Goal: Information Seeking & Learning: Learn about a topic

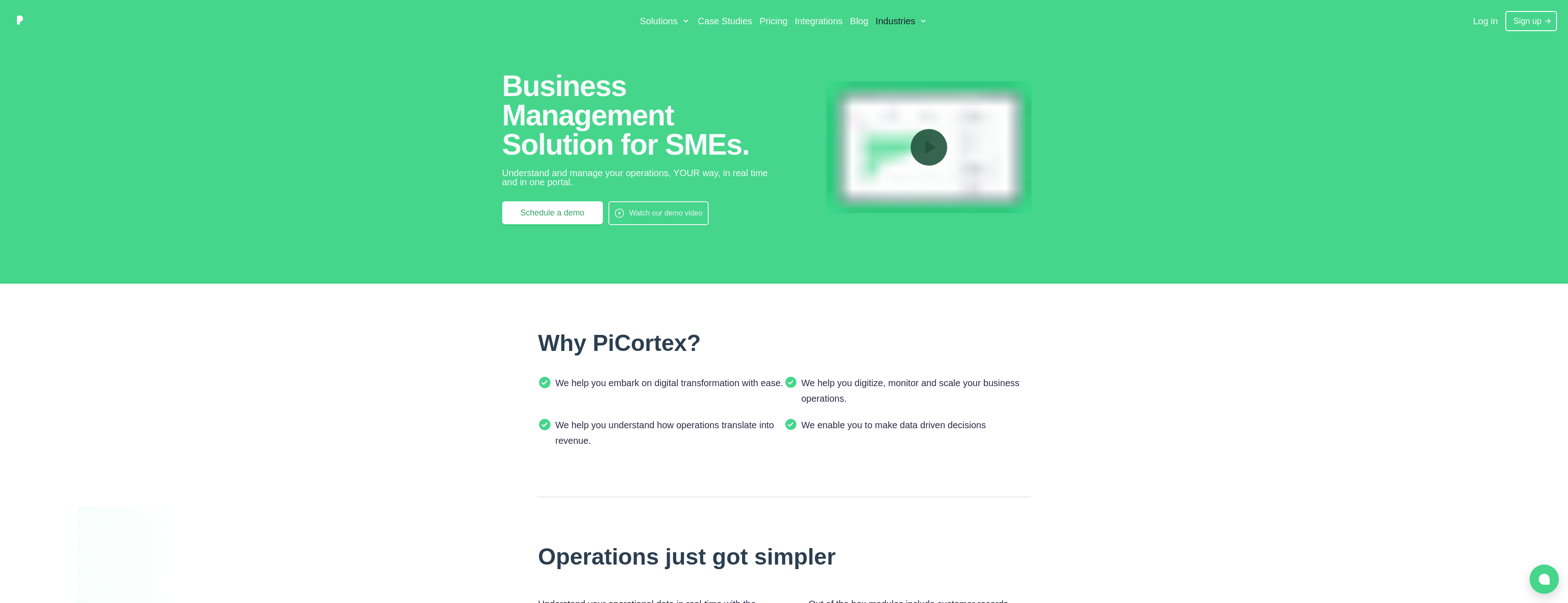
click at [909, 24] on span "Industries" at bounding box center [895, 21] width 40 height 11
click at [926, 21] on icon at bounding box center [923, 21] width 9 height 9
click at [924, 20] on icon at bounding box center [923, 21] width 9 height 9
click at [903, 18] on span "Industries" at bounding box center [897, 21] width 40 height 11
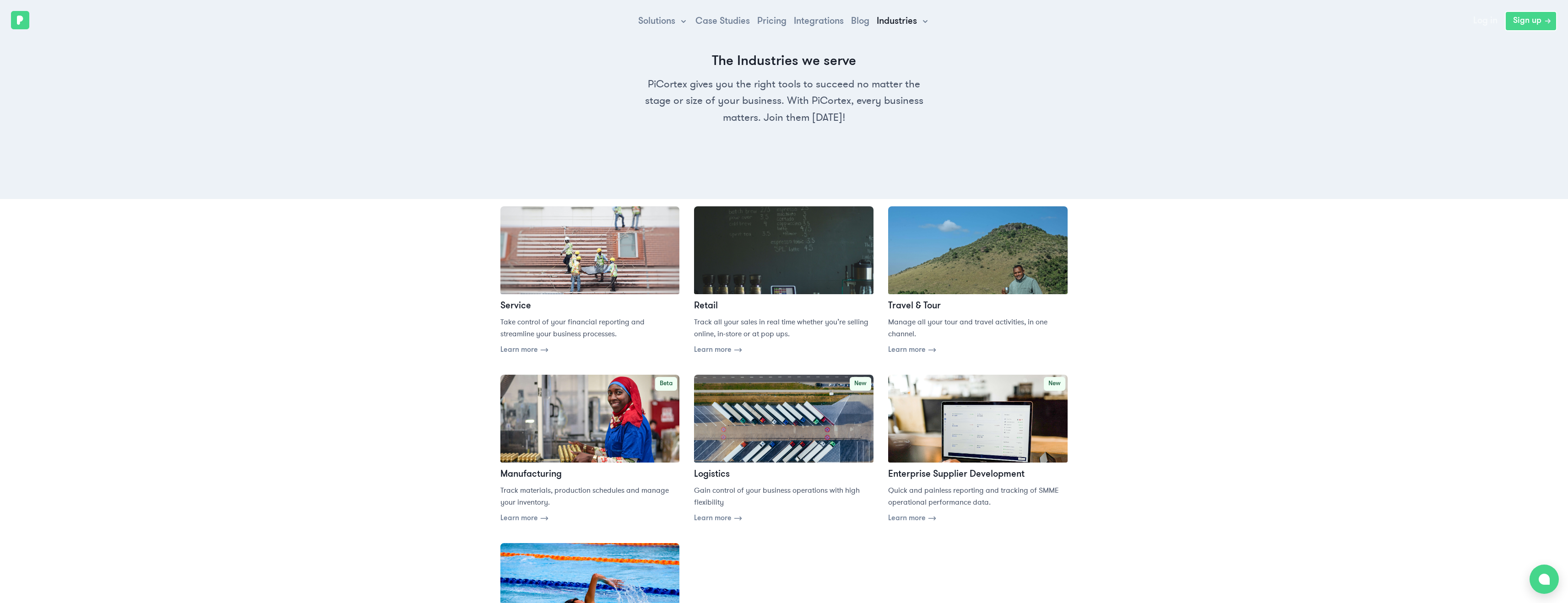
click at [926, 18] on icon at bounding box center [925, 22] width 9 height 9
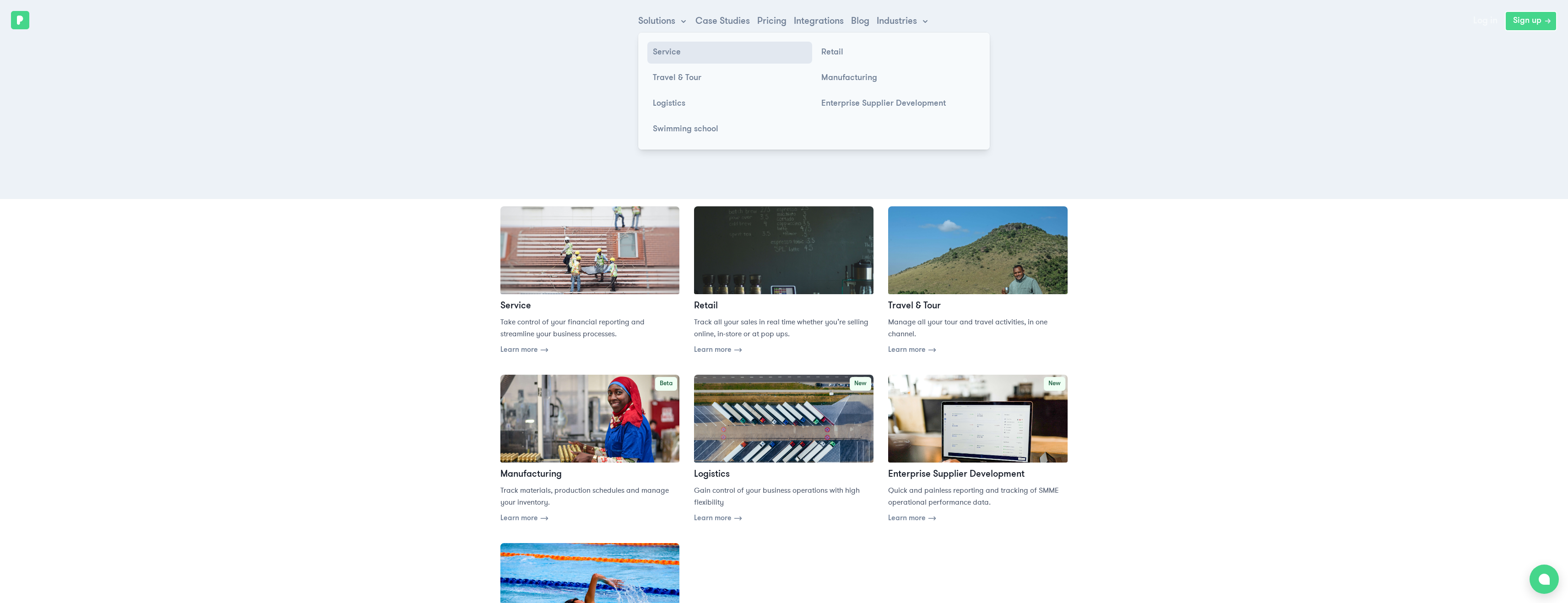
click at [679, 53] on p "Service" at bounding box center [667, 52] width 28 height 11
click at [676, 54] on p "Service" at bounding box center [667, 52] width 28 height 11
click at [673, 55] on p "Service" at bounding box center [667, 52] width 28 height 11
click at [669, 76] on p "Travel & Tour" at bounding box center [677, 78] width 48 height 11
click at [673, 77] on p "Travel & Tour" at bounding box center [677, 78] width 48 height 11
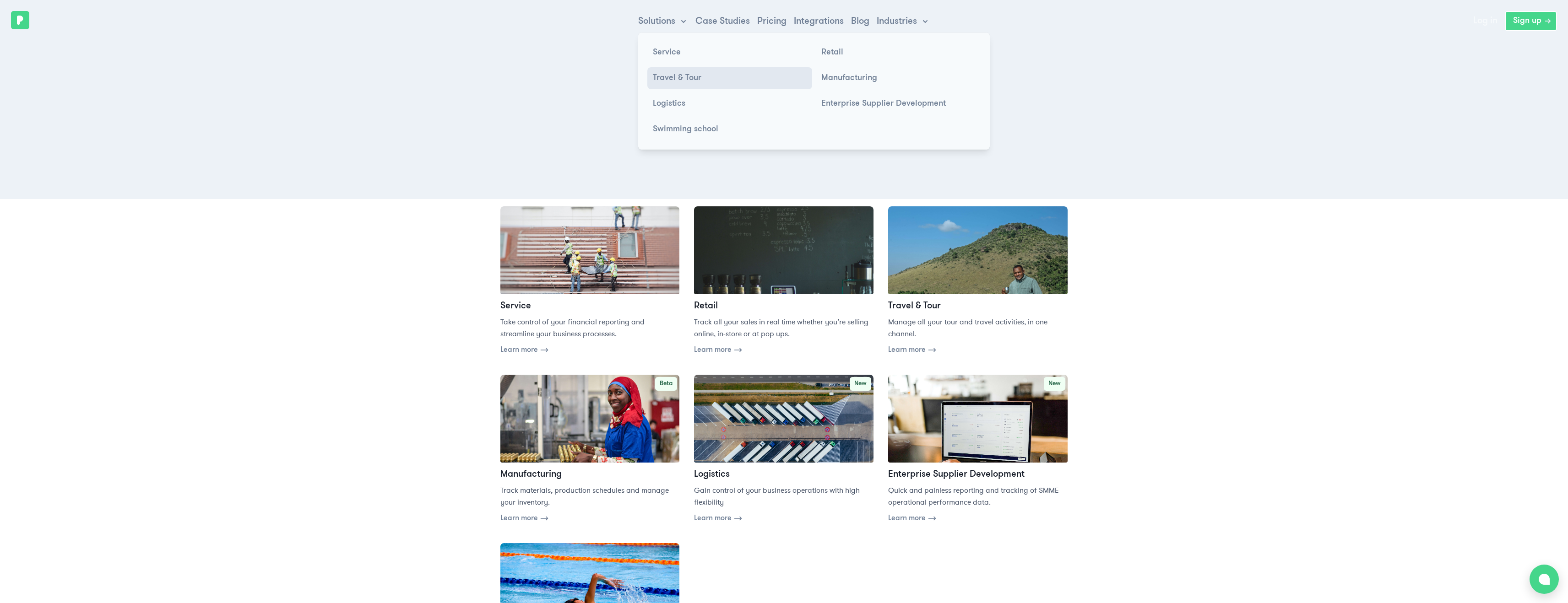
click at [673, 77] on p "Travel & Tour" at bounding box center [677, 78] width 48 height 11
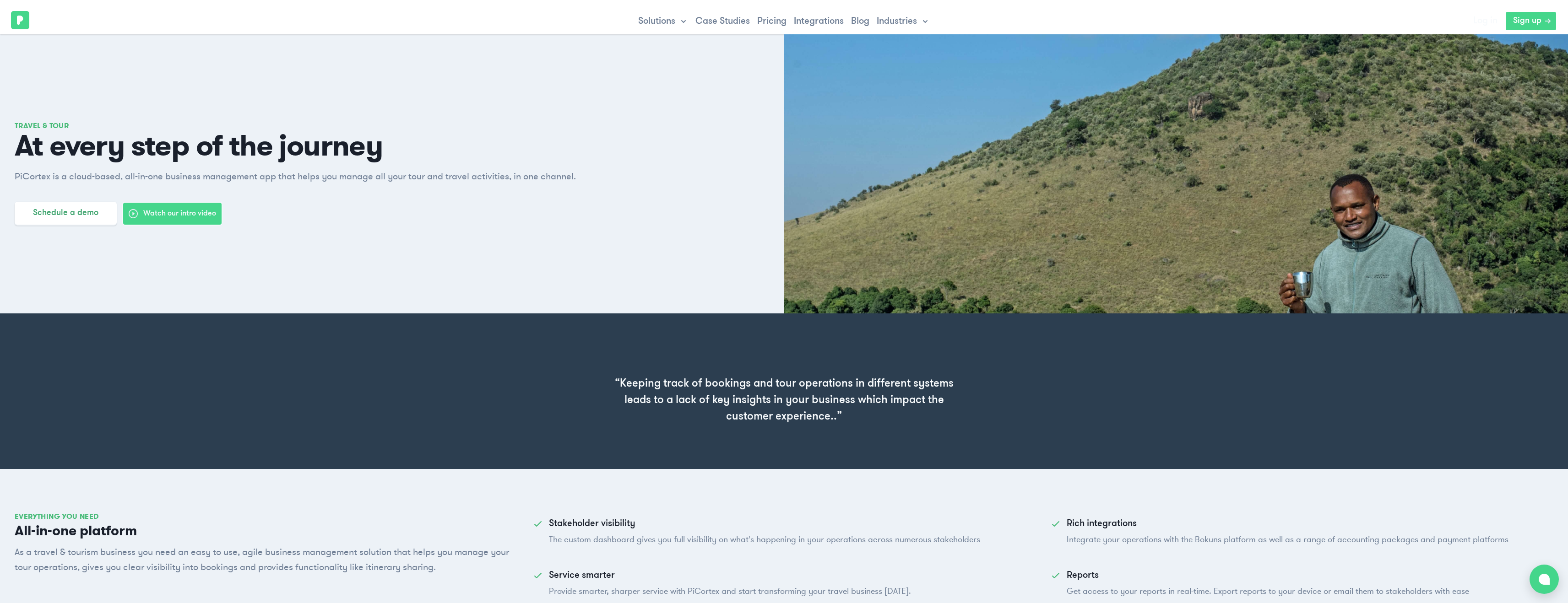
scroll to position [8, 0]
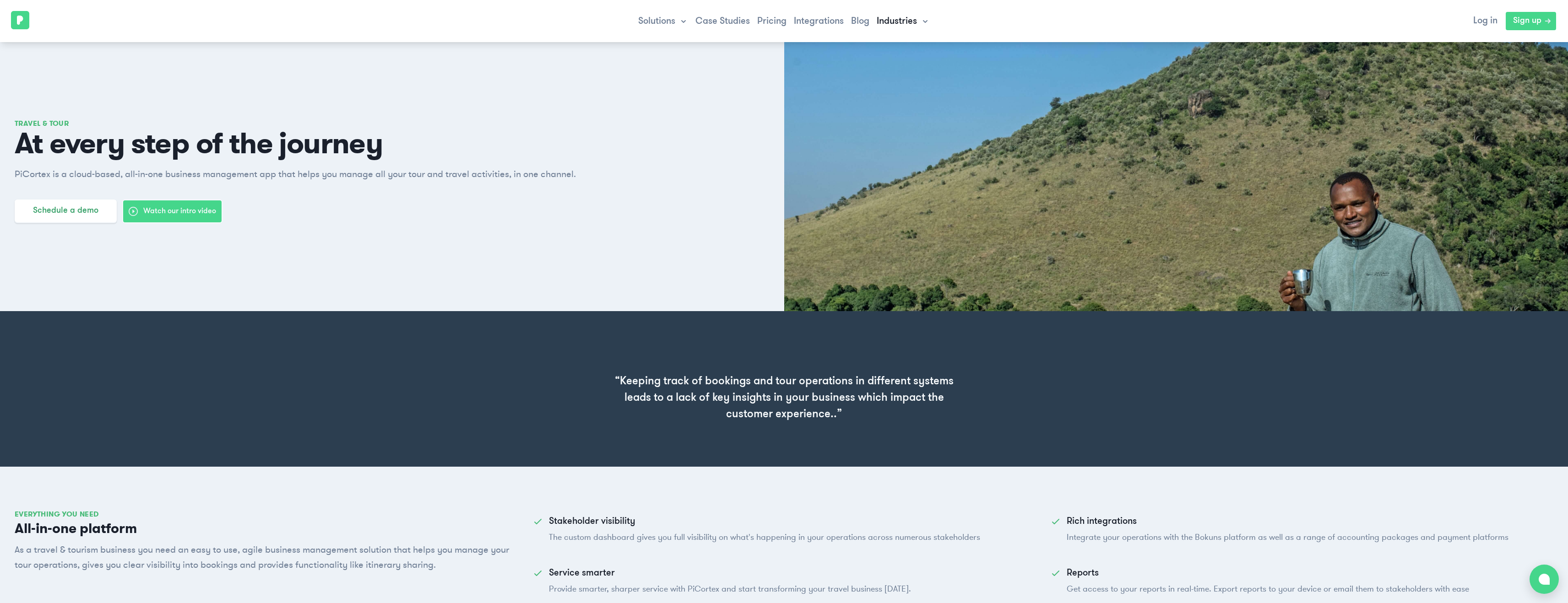
click at [921, 19] on icon at bounding box center [925, 22] width 9 height 9
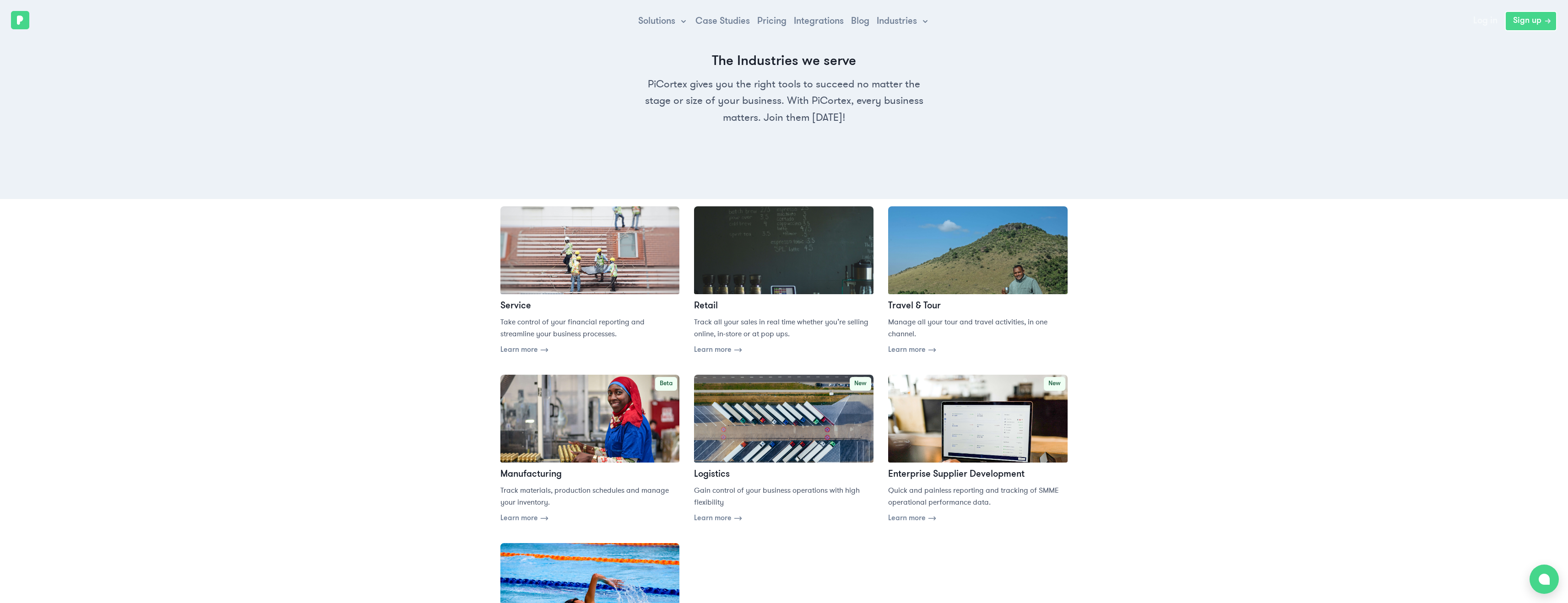
drag, startPoint x: 912, startPoint y: 8, endPoint x: 906, endPoint y: 14, distance: 8.5
click at [910, 11] on div "Solutions Case Studies Pricing Integrations Blog Industries Log in Sign up" at bounding box center [784, 21] width 1568 height 42
click at [904, 17] on span "Industries" at bounding box center [897, 21] width 40 height 11
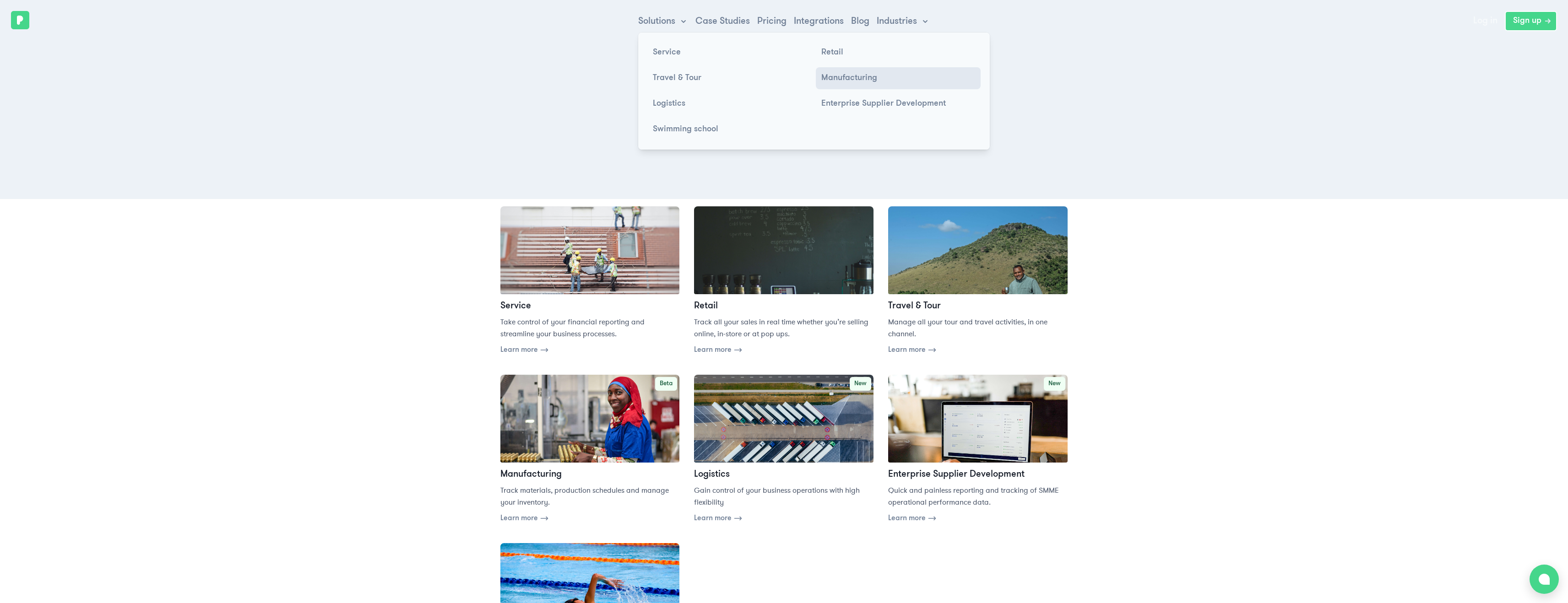
click at [840, 79] on p "Manufacturing" at bounding box center [850, 78] width 56 height 11
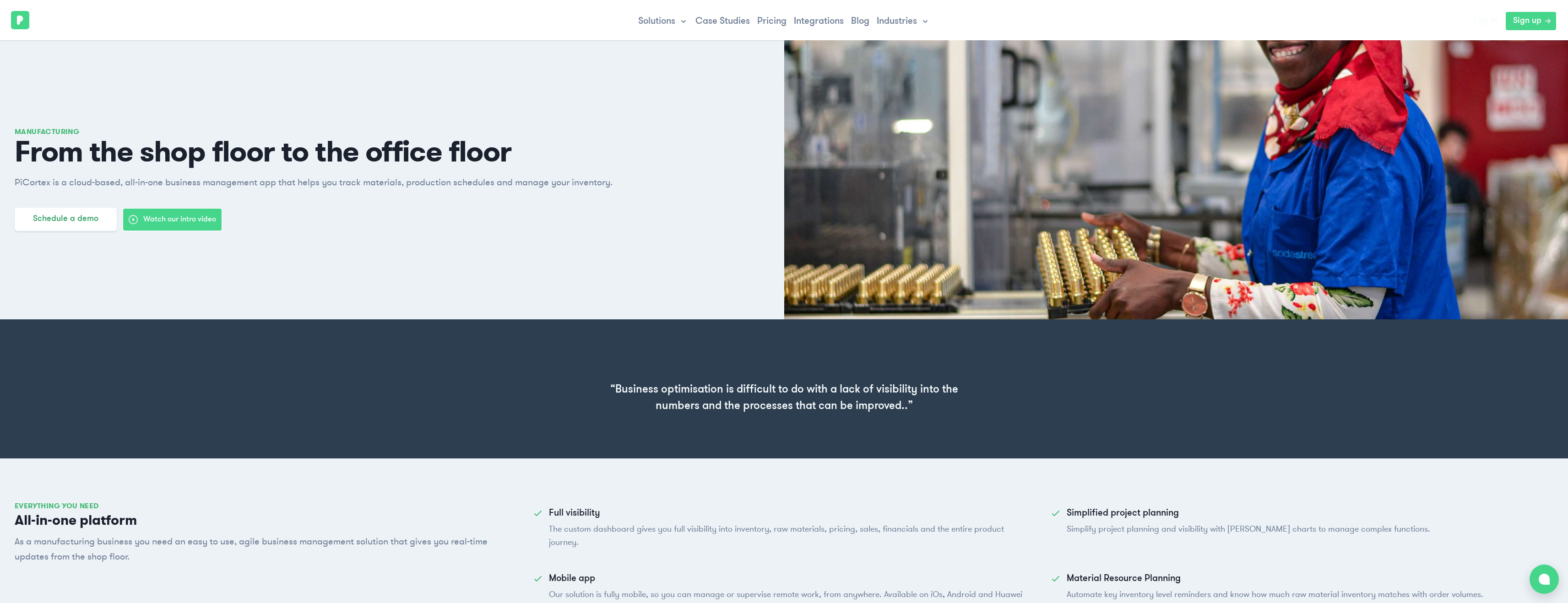
click at [893, 13] on div "Solutions Case Studies Pricing Integrations Blog Industries Log in Sign up" at bounding box center [784, 21] width 1568 height 42
click at [892, 22] on span "Industries" at bounding box center [897, 21] width 40 height 11
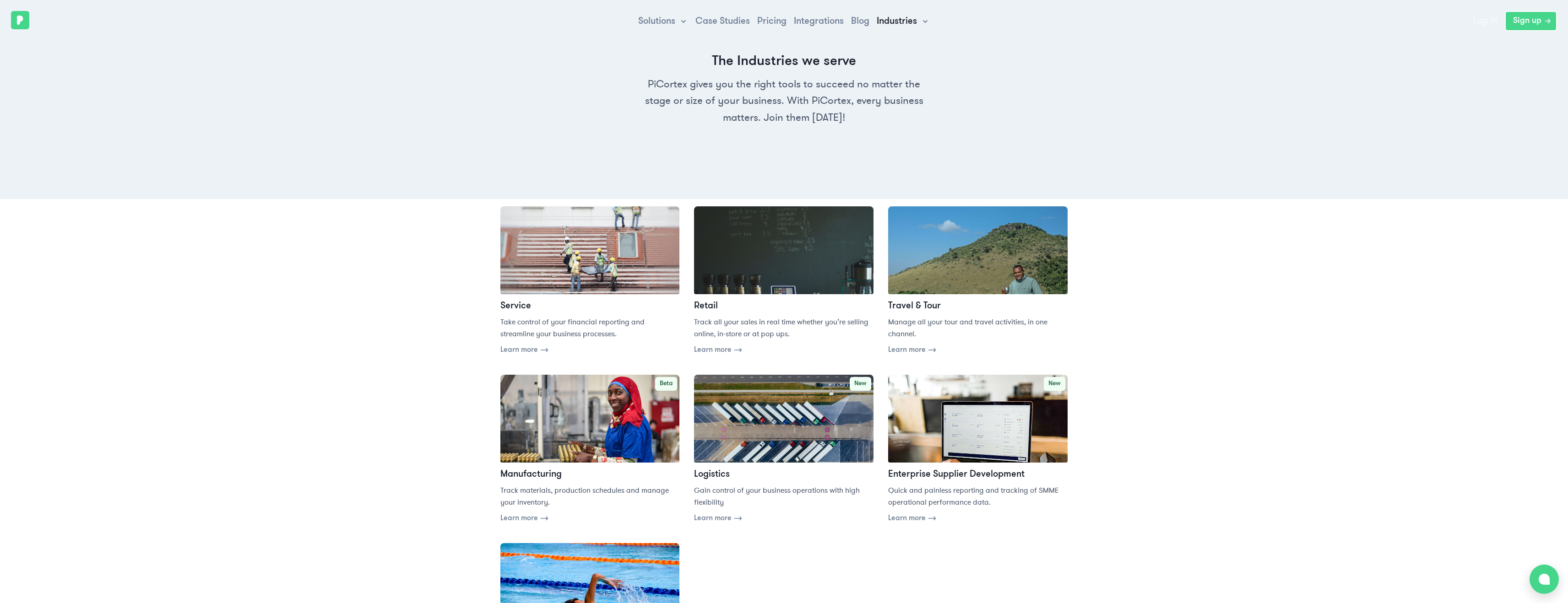
click at [898, 22] on span "Industries" at bounding box center [897, 21] width 40 height 11
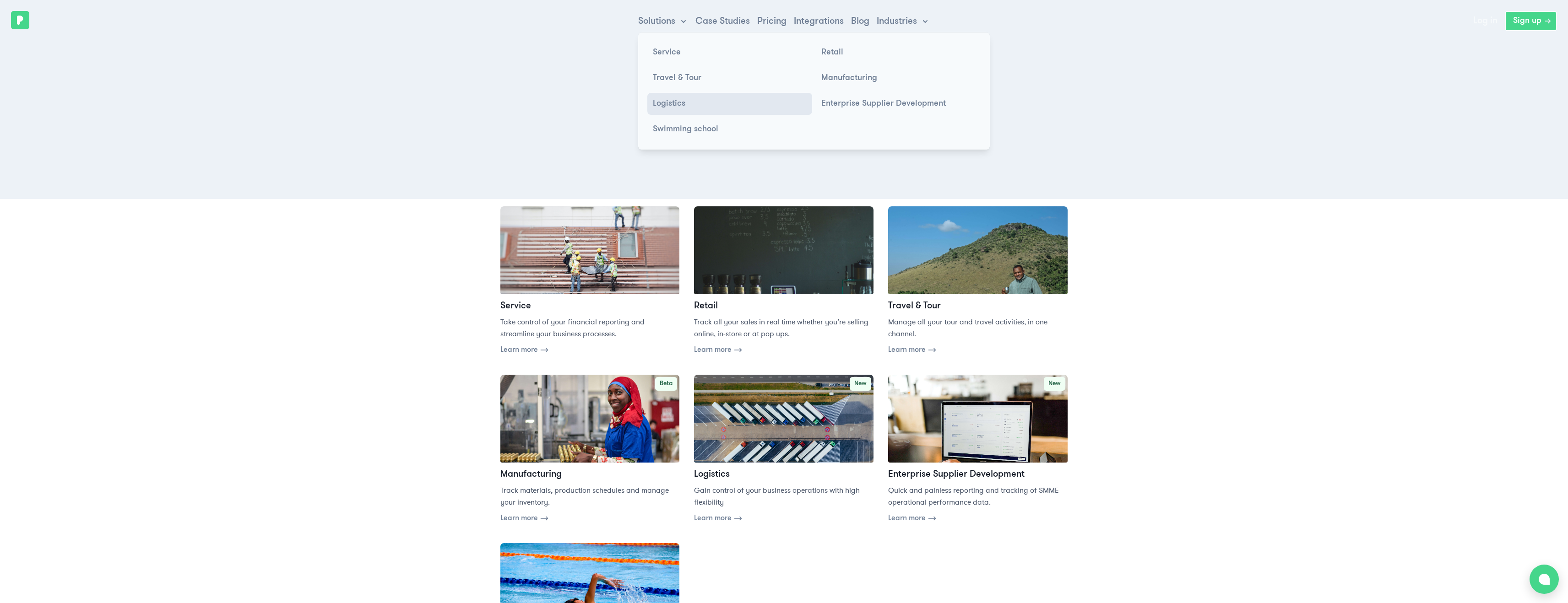
click at [674, 102] on p "Logistics" at bounding box center [669, 104] width 32 height 11
